Goal: Information Seeking & Learning: Compare options

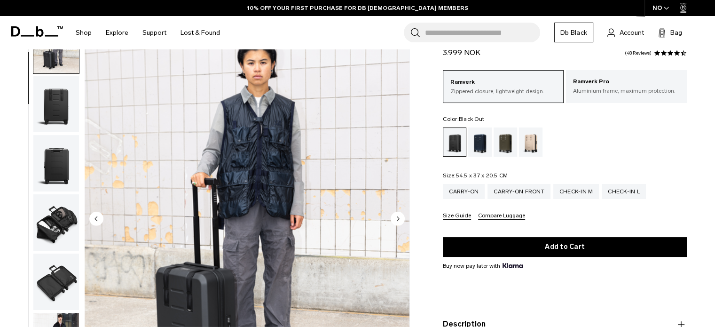
click at [403, 223] on circle "Next slide" at bounding box center [398, 218] width 14 height 14
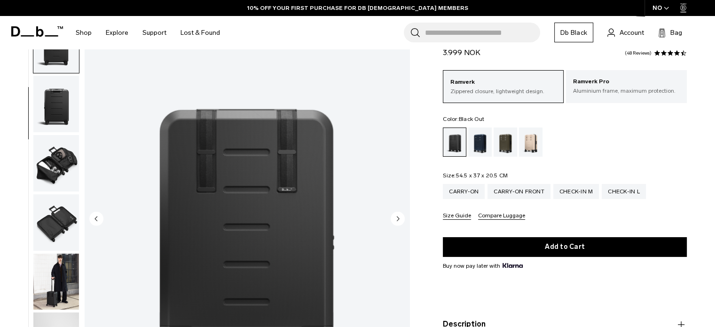
click at [403, 223] on circle "Next slide" at bounding box center [398, 218] width 14 height 14
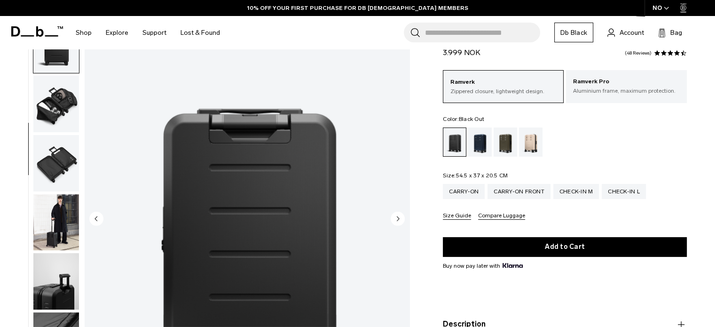
click at [403, 223] on circle "Next slide" at bounding box center [398, 218] width 14 height 14
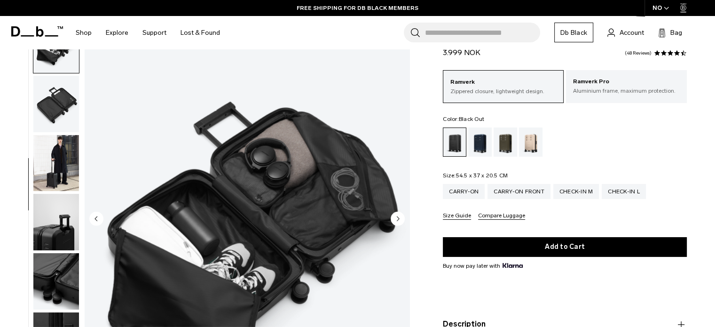
click at [403, 223] on circle "Next slide" at bounding box center [398, 218] width 14 height 14
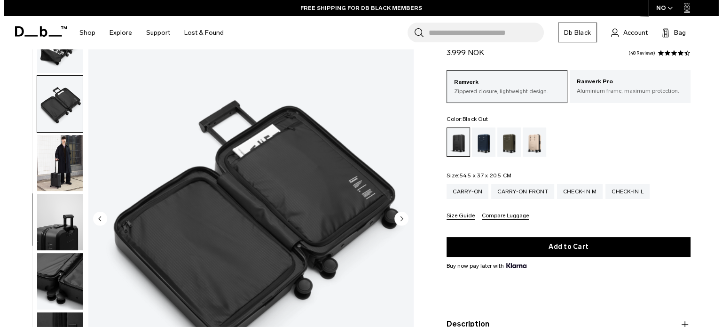
scroll to position [243, 0]
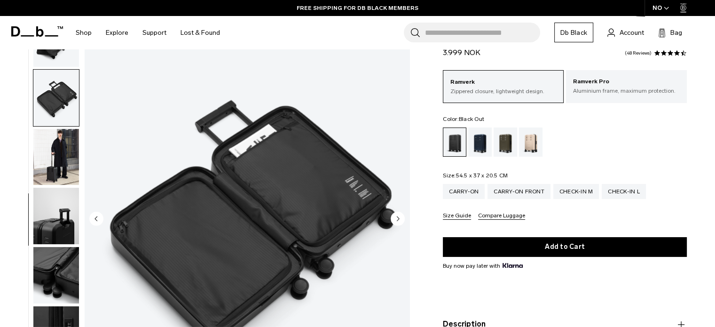
click at [403, 223] on circle "Next slide" at bounding box center [398, 218] width 14 height 14
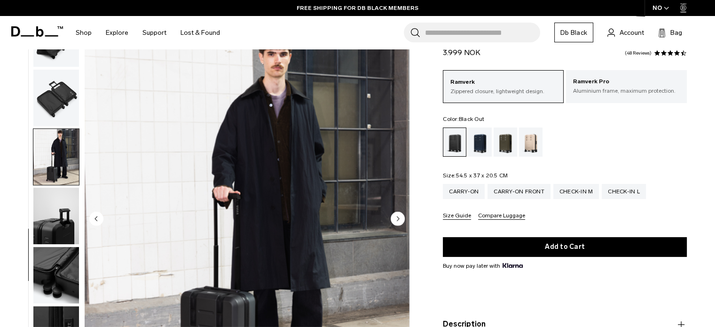
click at [403, 223] on circle "Next slide" at bounding box center [398, 218] width 14 height 14
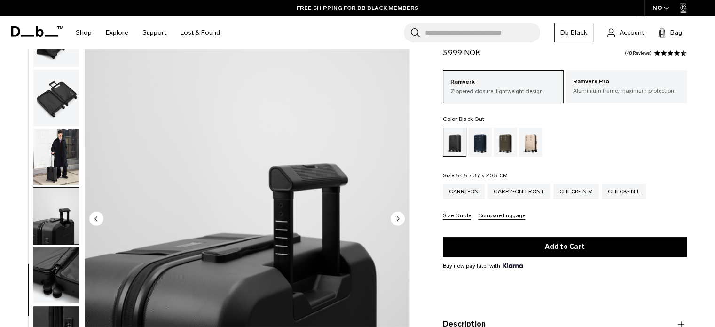
click at [403, 223] on circle "Next slide" at bounding box center [398, 218] width 14 height 14
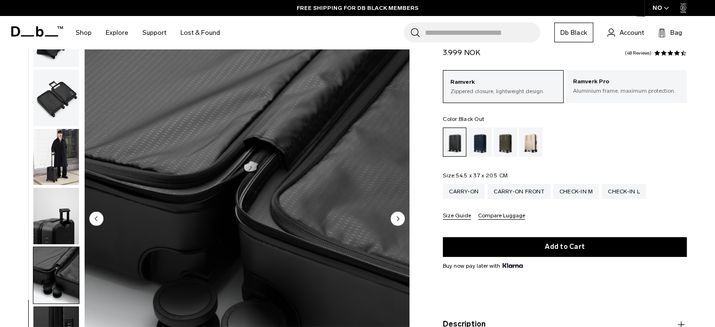
click at [403, 223] on circle "Next slide" at bounding box center [398, 218] width 14 height 14
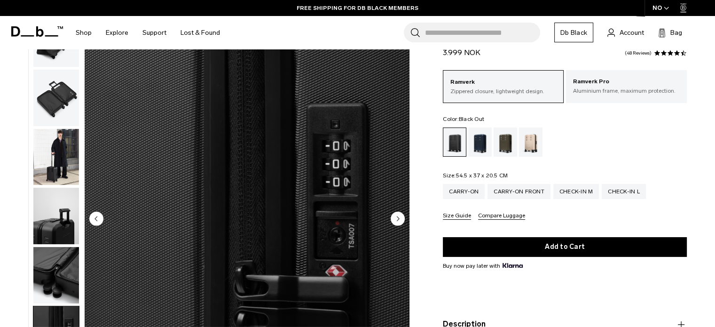
click at [403, 223] on circle "Next slide" at bounding box center [398, 218] width 14 height 14
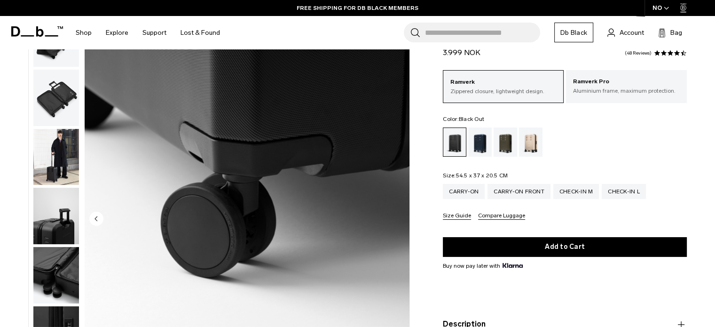
click at [403, 223] on img "11 / 11" at bounding box center [247, 219] width 325 height 406
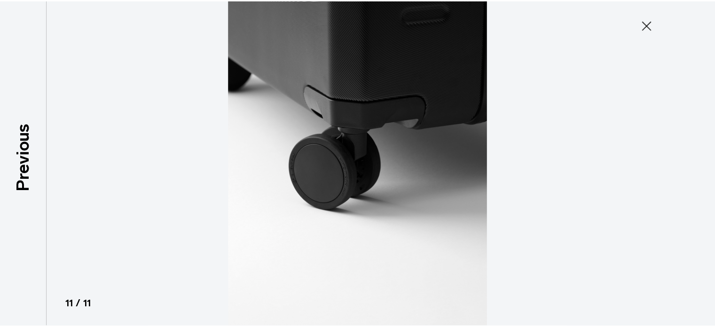
scroll to position [238, 0]
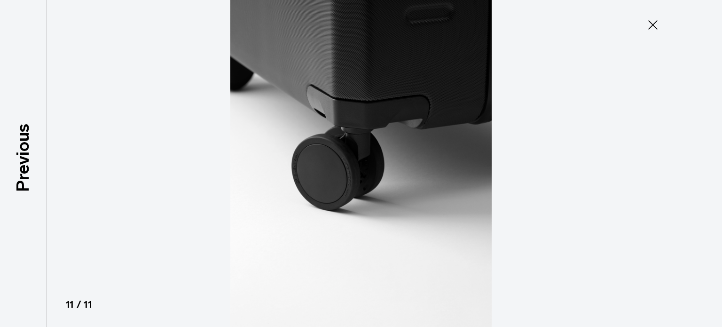
click at [659, 28] on icon at bounding box center [653, 24] width 15 height 15
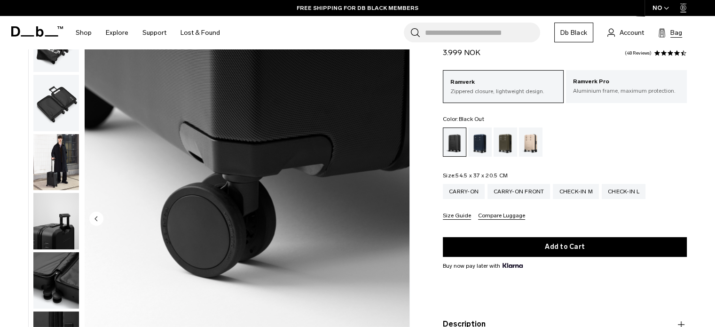
scroll to position [243, 0]
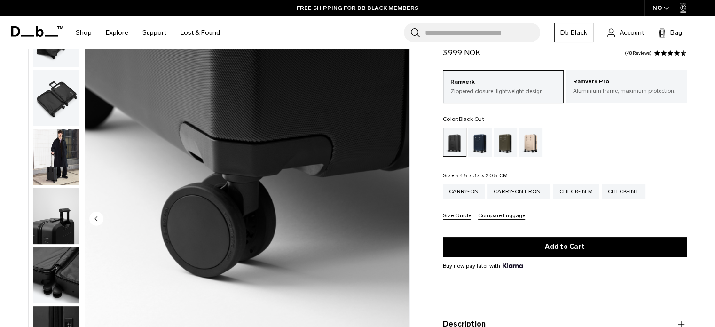
click at [102, 220] on circle "Previous slide" at bounding box center [96, 218] width 14 height 14
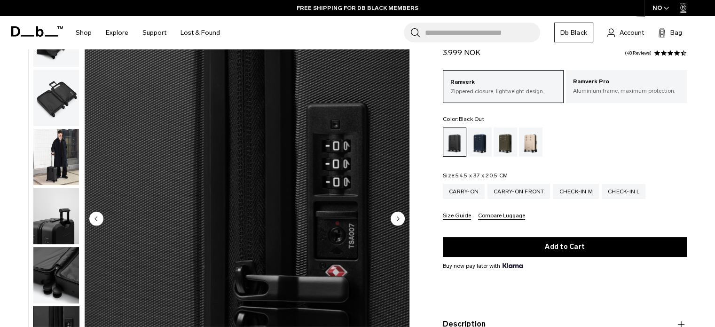
click at [102, 220] on circle "Previous slide" at bounding box center [96, 218] width 14 height 14
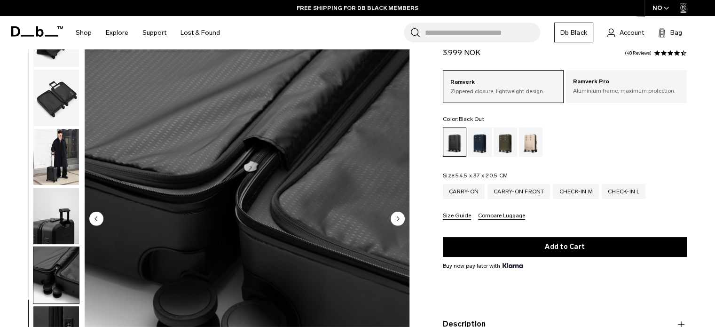
click at [102, 220] on circle "Previous slide" at bounding box center [96, 218] width 14 height 14
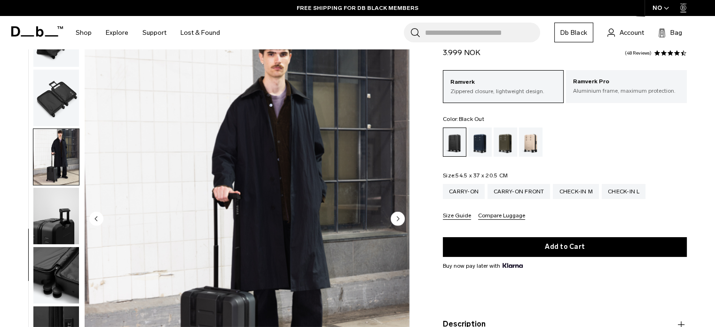
click at [102, 220] on circle "Previous slide" at bounding box center [96, 218] width 14 height 14
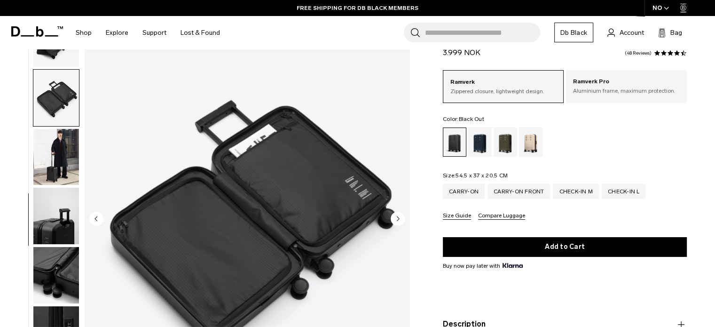
click at [102, 220] on circle "Previous slide" at bounding box center [96, 218] width 14 height 14
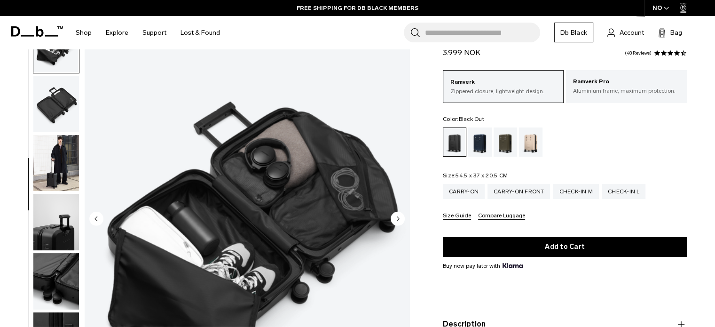
click at [102, 220] on circle "Previous slide" at bounding box center [96, 218] width 14 height 14
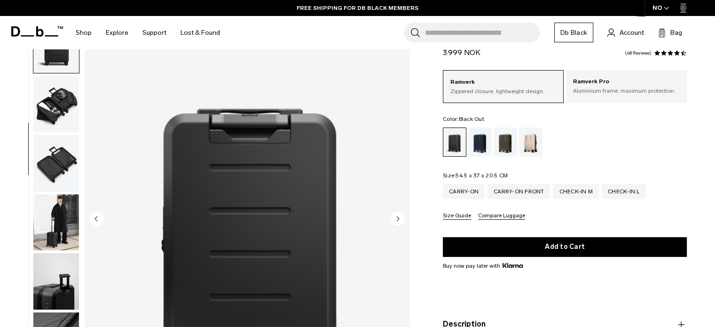
click at [102, 220] on circle "Previous slide" at bounding box center [96, 218] width 14 height 14
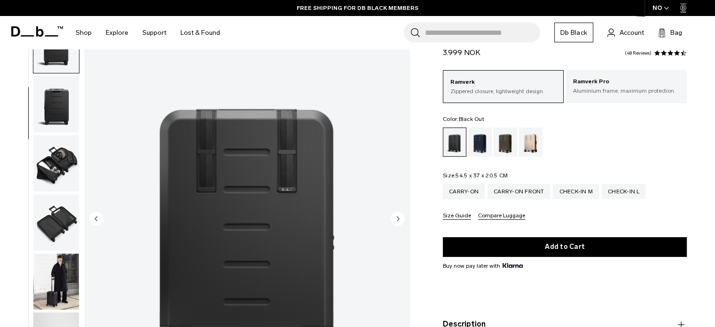
click at [102, 220] on circle "Previous slide" at bounding box center [96, 218] width 14 height 14
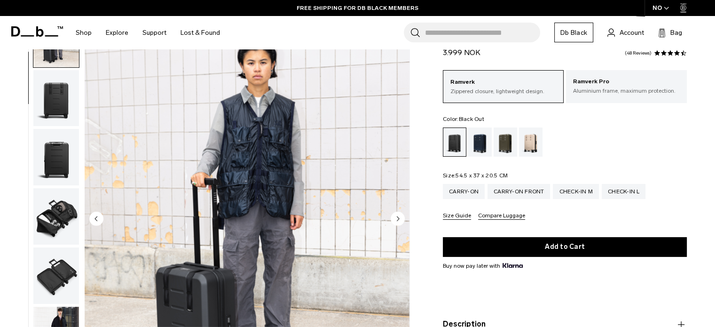
scroll to position [59, 0]
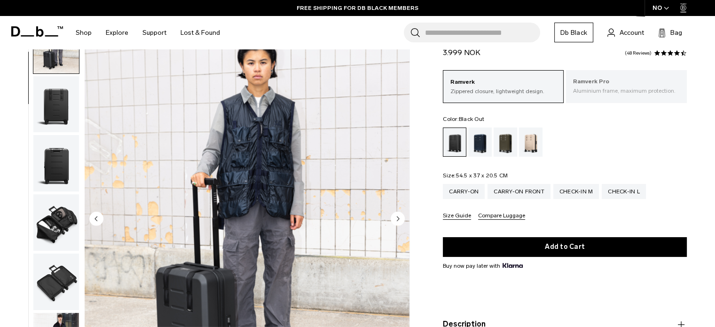
click at [595, 84] on p "Ramverk Pro" at bounding box center [626, 81] width 107 height 9
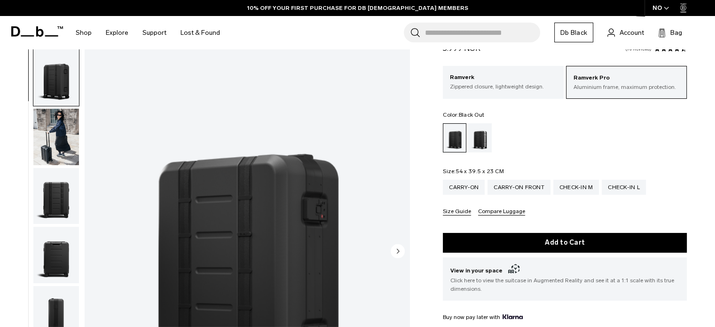
scroll to position [47, 0]
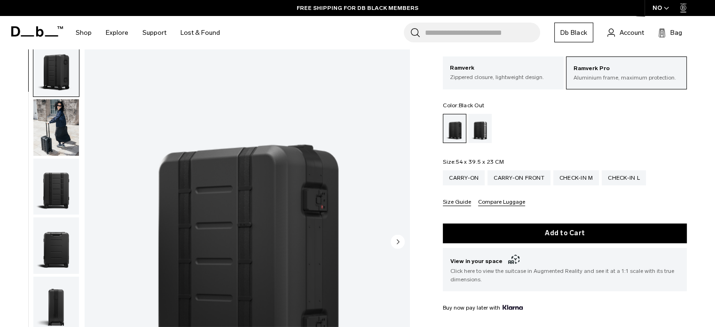
click at [390, 241] on img "1 / 14" at bounding box center [247, 243] width 325 height 406
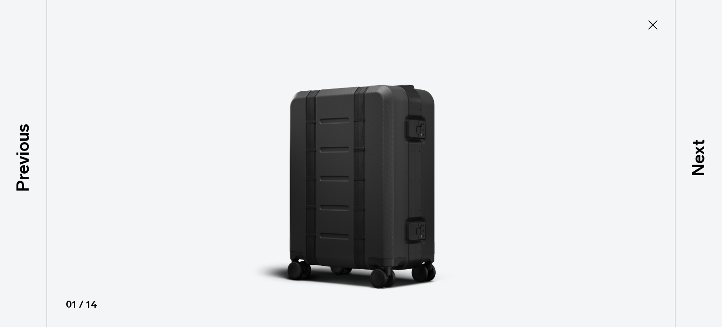
click at [660, 15] on div at bounding box center [361, 163] width 722 height 327
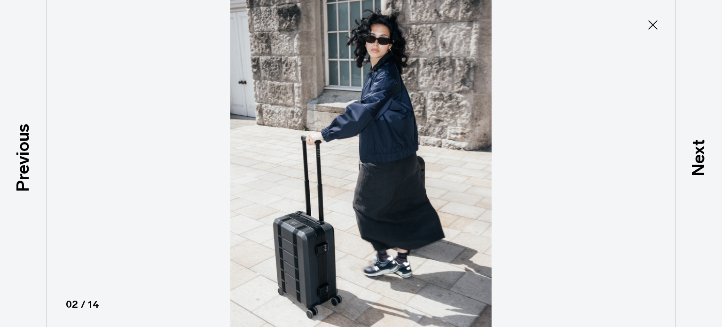
click at [651, 22] on icon at bounding box center [653, 24] width 15 height 15
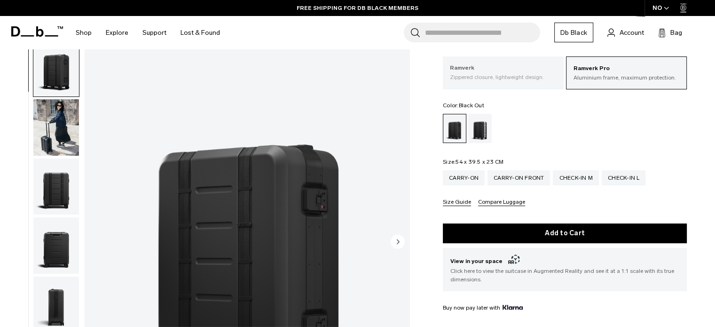
click at [518, 63] on div "Ramverk Zippered closure, lightweight design." at bounding box center [503, 72] width 121 height 32
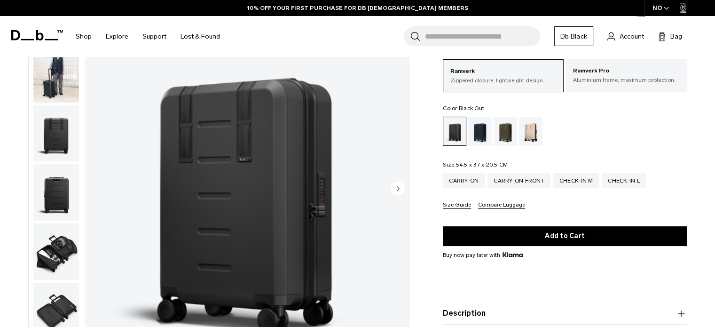
scroll to position [94, 0]
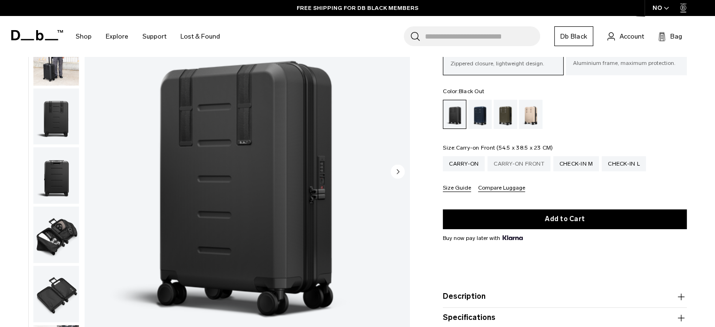
click at [500, 160] on div "Carry-on Front" at bounding box center [519, 163] width 63 height 15
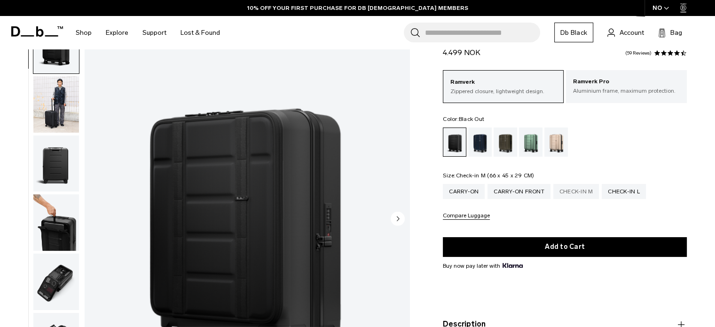
click at [582, 190] on div "Check-in M" at bounding box center [577, 191] width 46 height 15
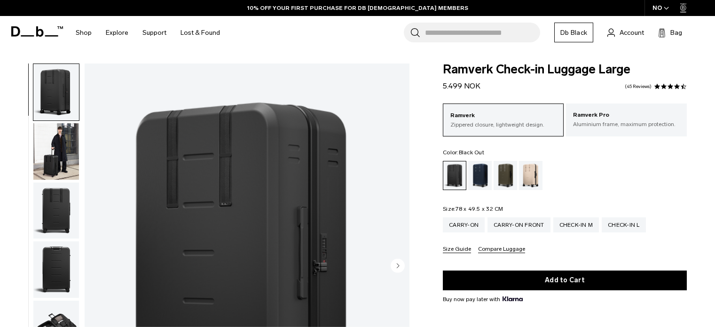
click at [399, 258] on circle "Next slide" at bounding box center [398, 265] width 14 height 14
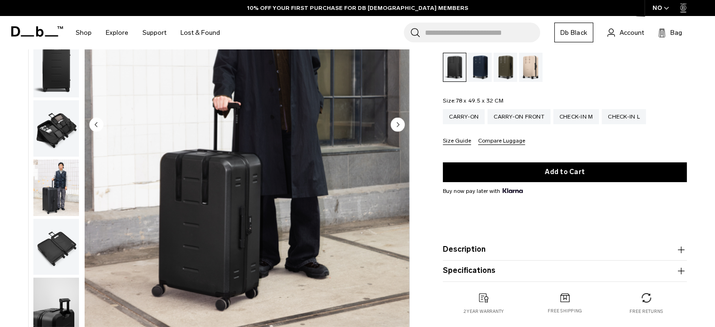
click at [399, 125] on circle "Next slide" at bounding box center [398, 124] width 14 height 14
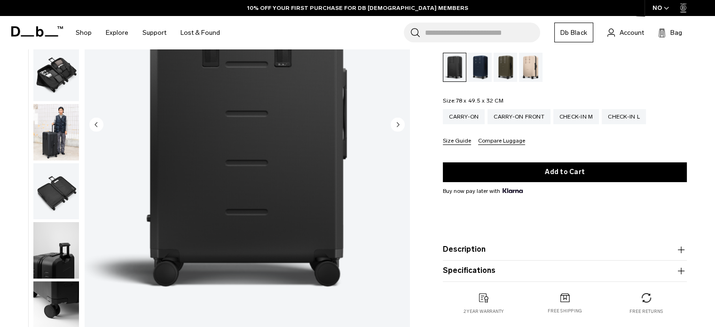
scroll to position [119, 0]
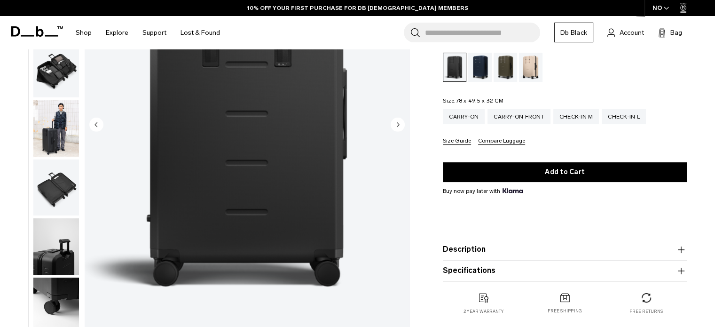
click at [399, 125] on circle "Next slide" at bounding box center [398, 124] width 14 height 14
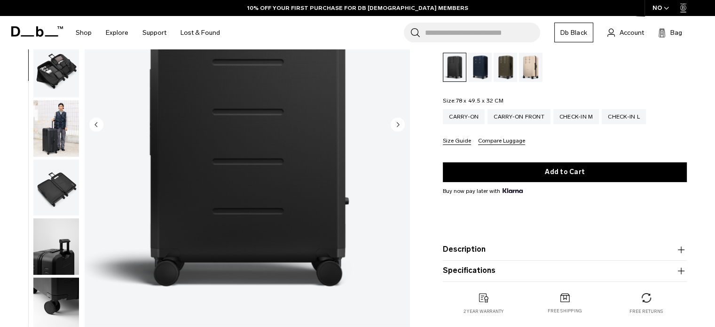
click at [399, 125] on circle "Next slide" at bounding box center [398, 124] width 14 height 14
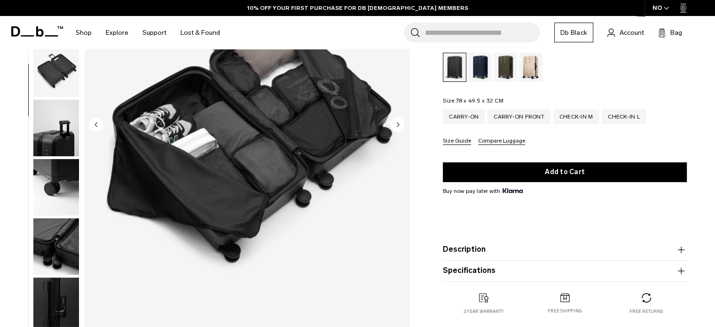
click at [399, 125] on circle "Next slide" at bounding box center [398, 124] width 14 height 14
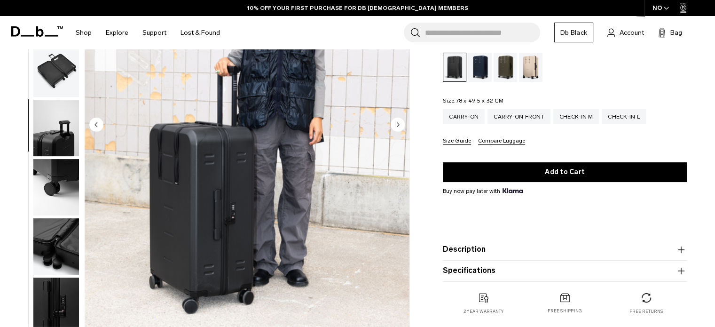
scroll to position [243, 0]
